Goal: Transaction & Acquisition: Obtain resource

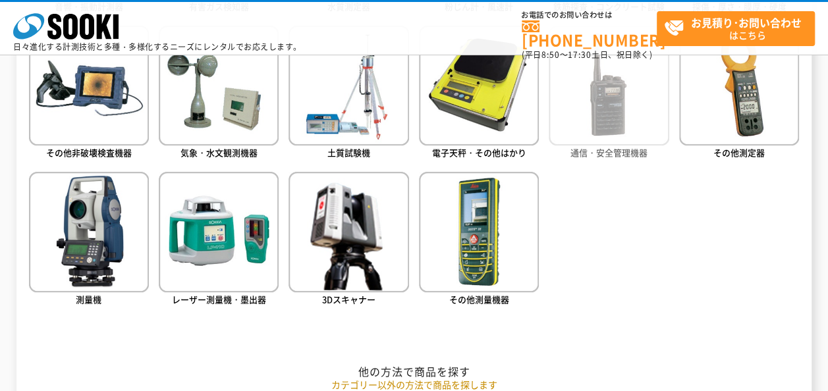
scroll to position [659, 0]
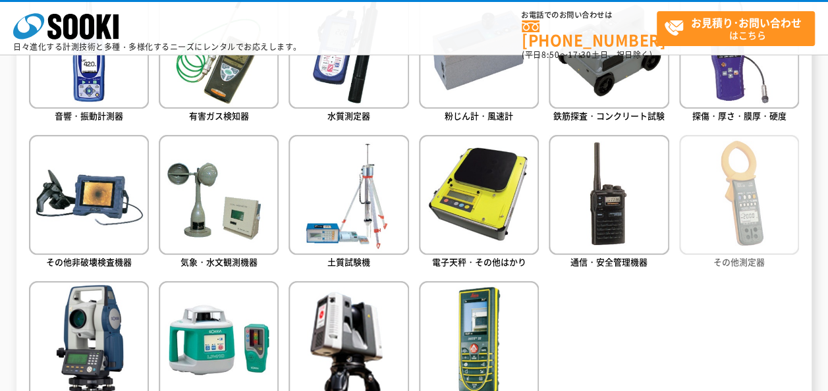
click at [720, 240] on img at bounding box center [739, 195] width 120 height 120
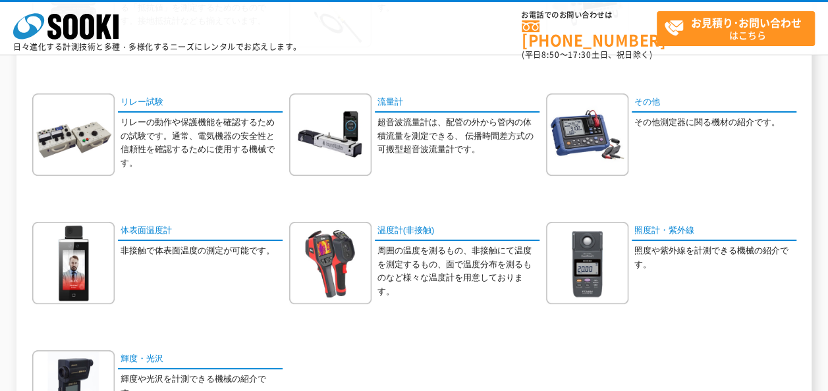
scroll to position [659, 0]
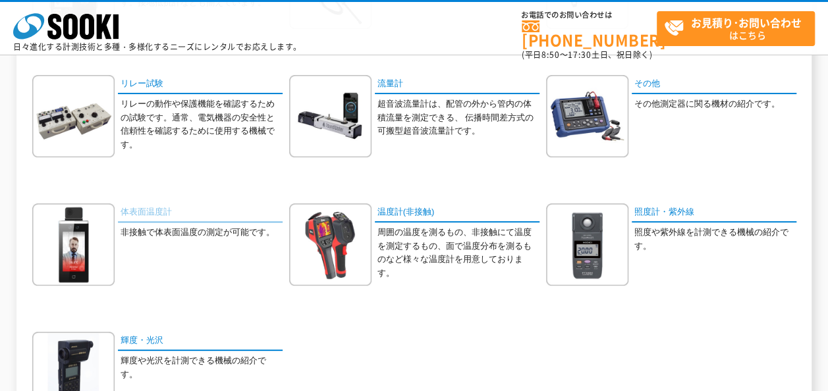
click at [141, 212] on link "体表面温度計" at bounding box center [200, 213] width 165 height 19
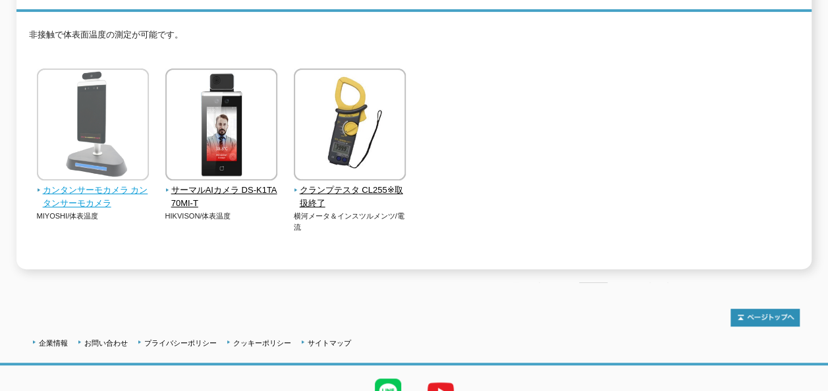
scroll to position [219, 0]
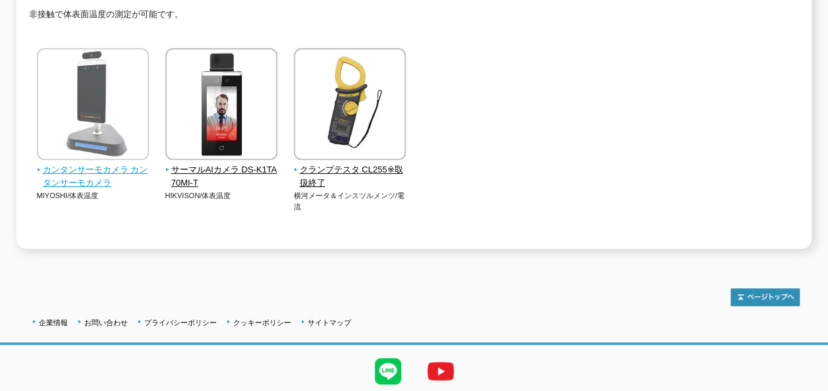
click at [121, 163] on span "カンタンサーモカメラ カンタンサーモカメラ" at bounding box center [93, 177] width 113 height 28
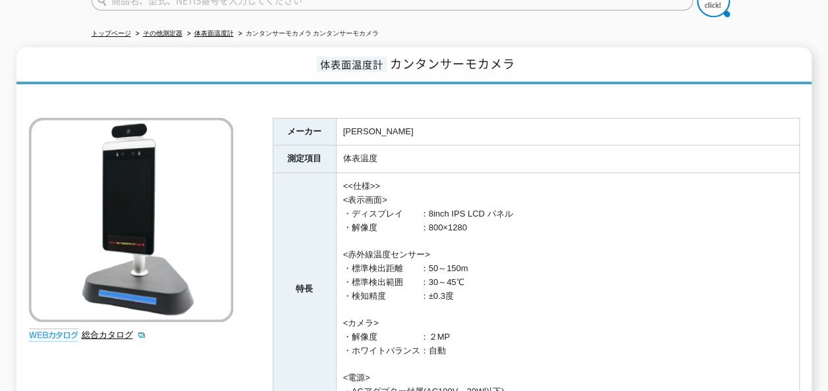
scroll to position [109, 0]
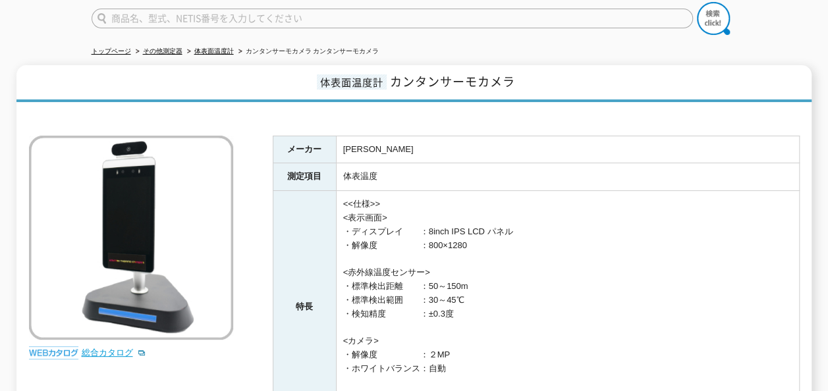
click at [109, 348] on link "総合カタログ" at bounding box center [114, 353] width 65 height 10
